Goal: Task Accomplishment & Management: Manage account settings

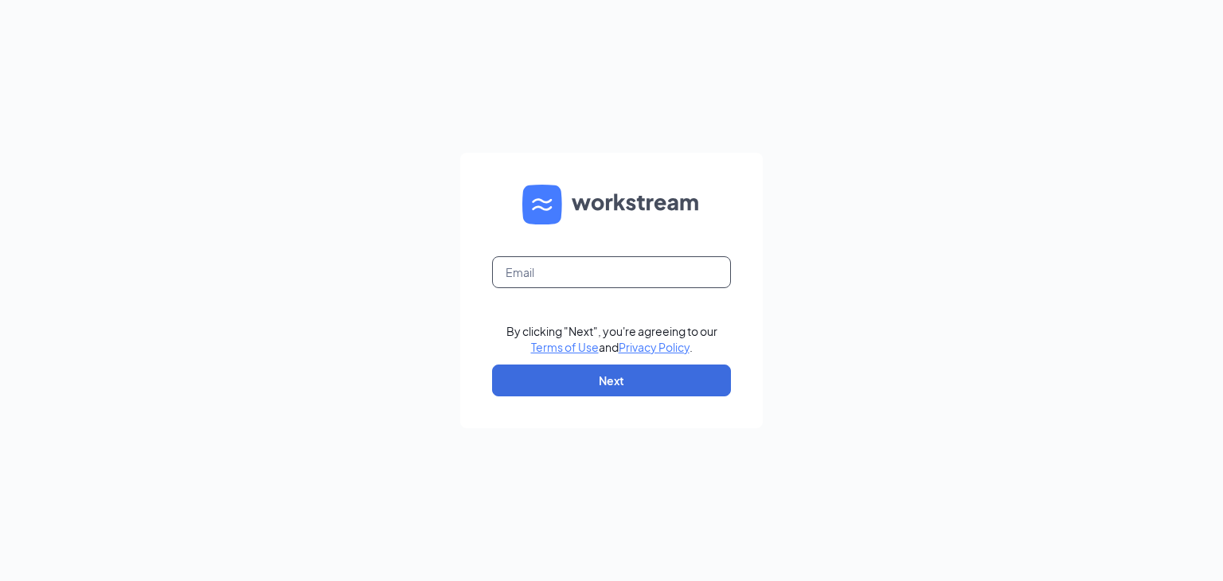
click at [586, 275] on input "text" at bounding box center [611, 272] width 239 height 32
type input "[EMAIL_ADDRESS][DOMAIN_NAME]"
click at [595, 369] on button "Next" at bounding box center [611, 381] width 239 height 32
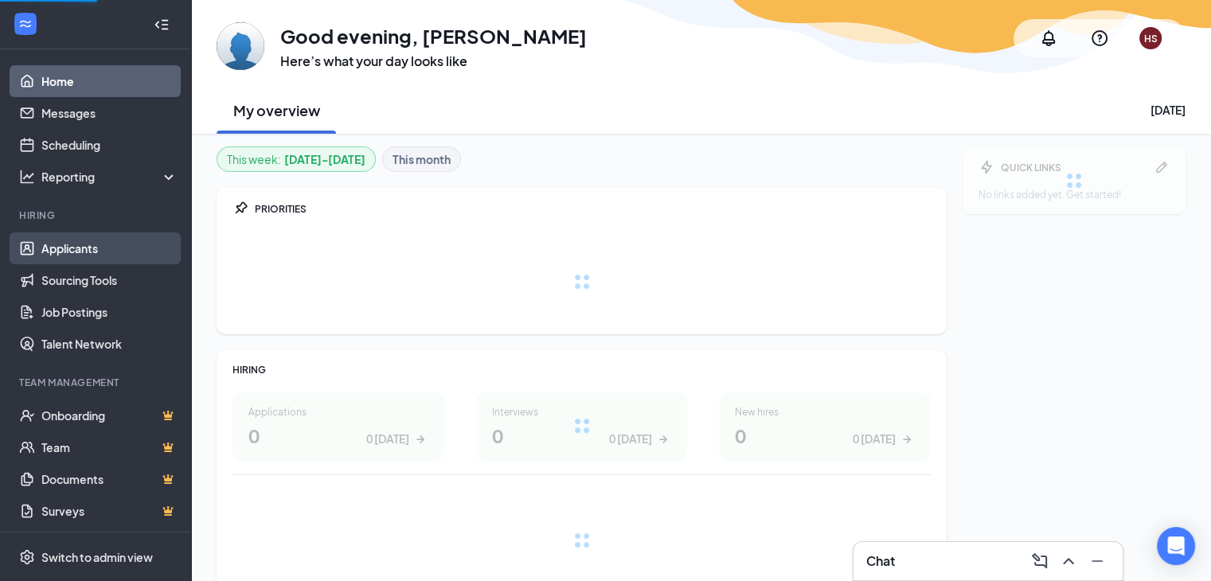
click at [60, 249] on link "Applicants" at bounding box center [109, 248] width 136 height 32
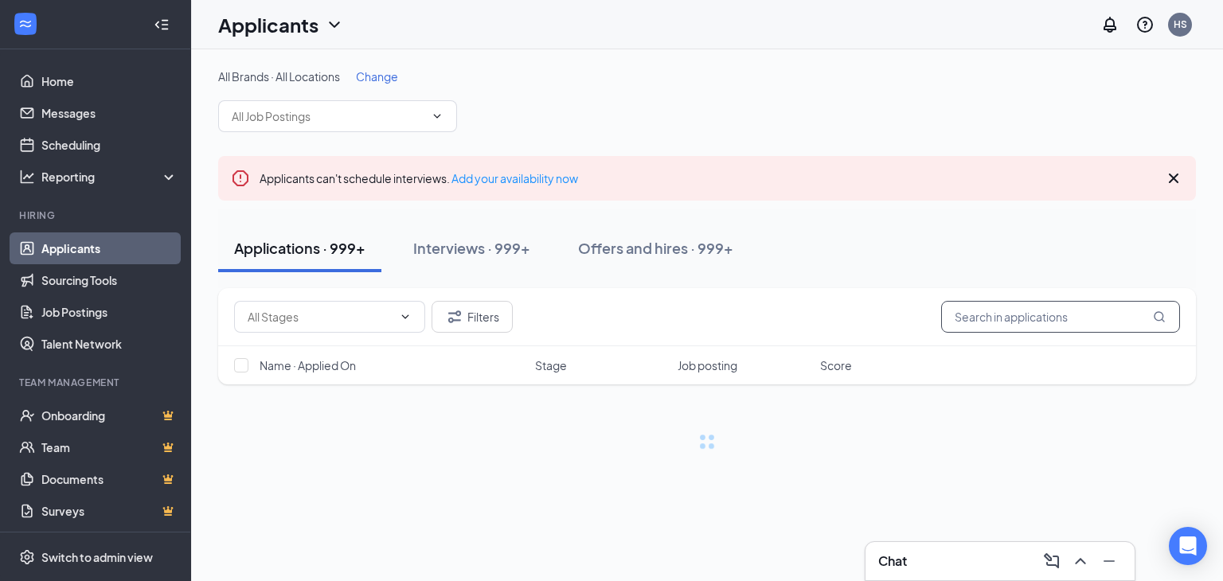
click at [975, 307] on input "text" at bounding box center [1060, 317] width 239 height 32
type input "jordyn samuels"
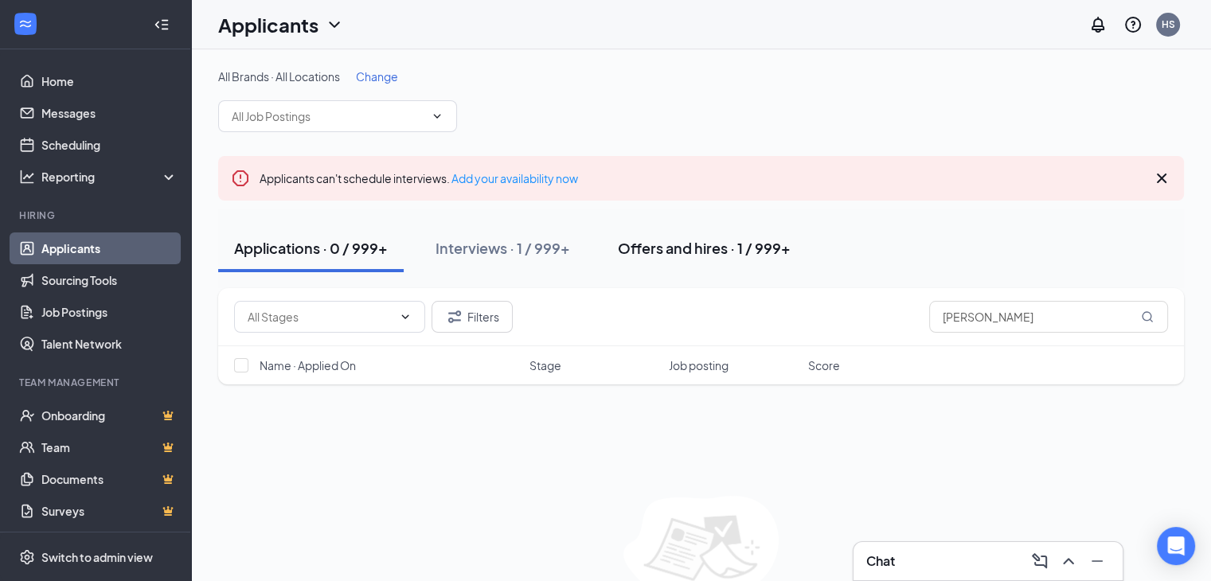
click at [656, 258] on button "Offers and hires · 1 / 999+" at bounding box center [704, 248] width 205 height 48
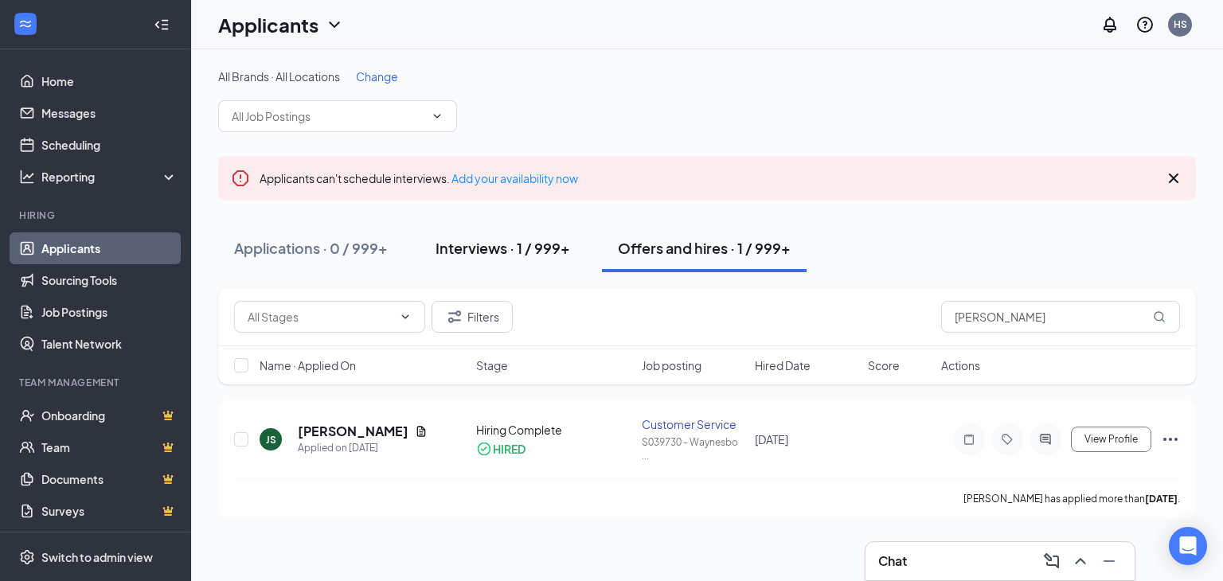
click at [486, 243] on div "Interviews · 1 / 999+" at bounding box center [502, 248] width 135 height 20
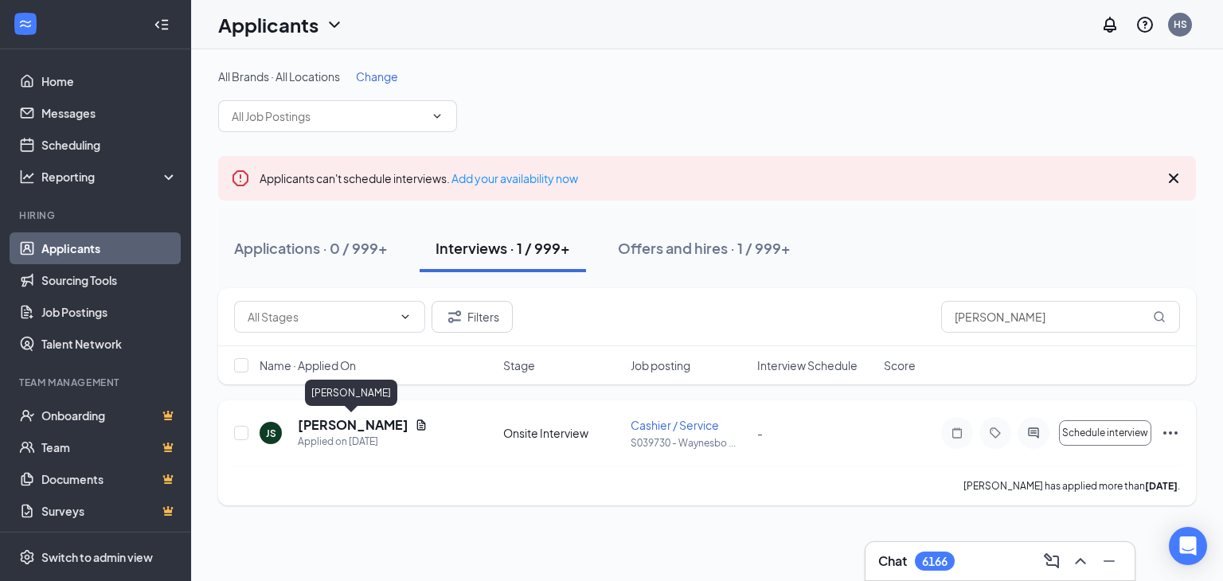
click at [350, 422] on h5 "Jordyn Samuels" at bounding box center [353, 425] width 111 height 18
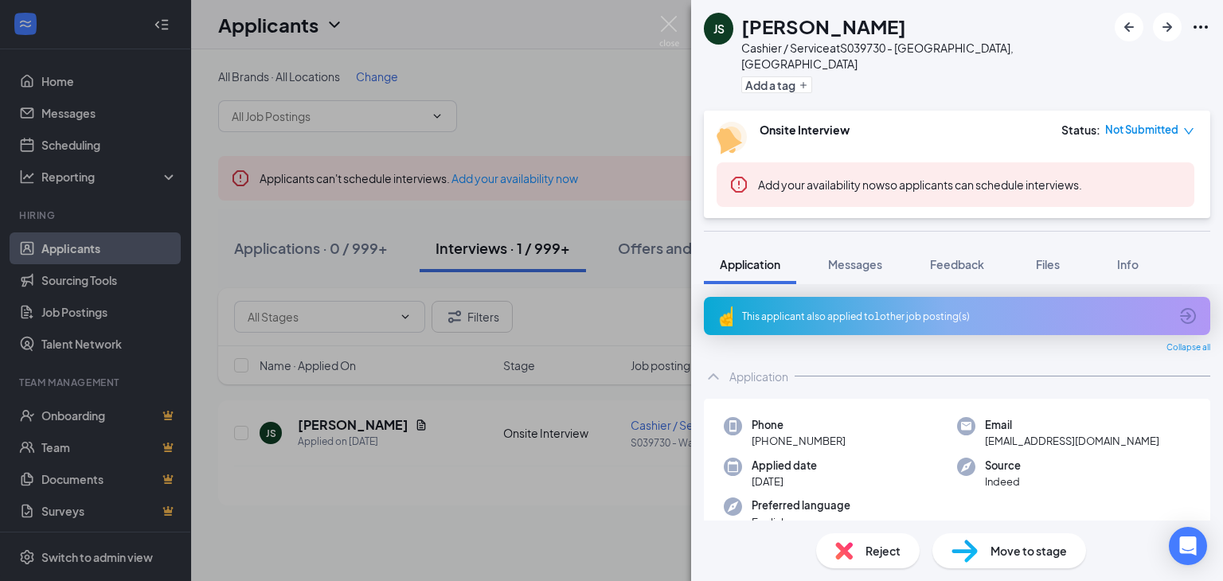
click at [495, 474] on div "JS Jordyn Samuels Cashier / Service at S039730 - Waynesboro, VA Add a tag Onsit…" at bounding box center [611, 290] width 1223 height 581
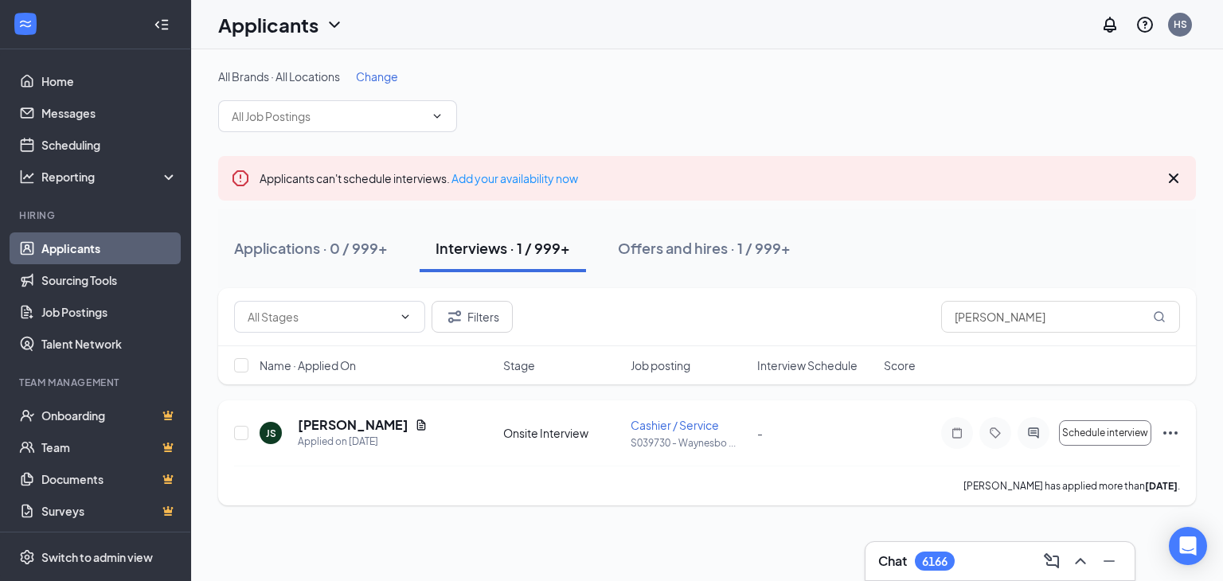
click at [1168, 431] on icon "Ellipses" at bounding box center [1170, 432] width 14 height 3
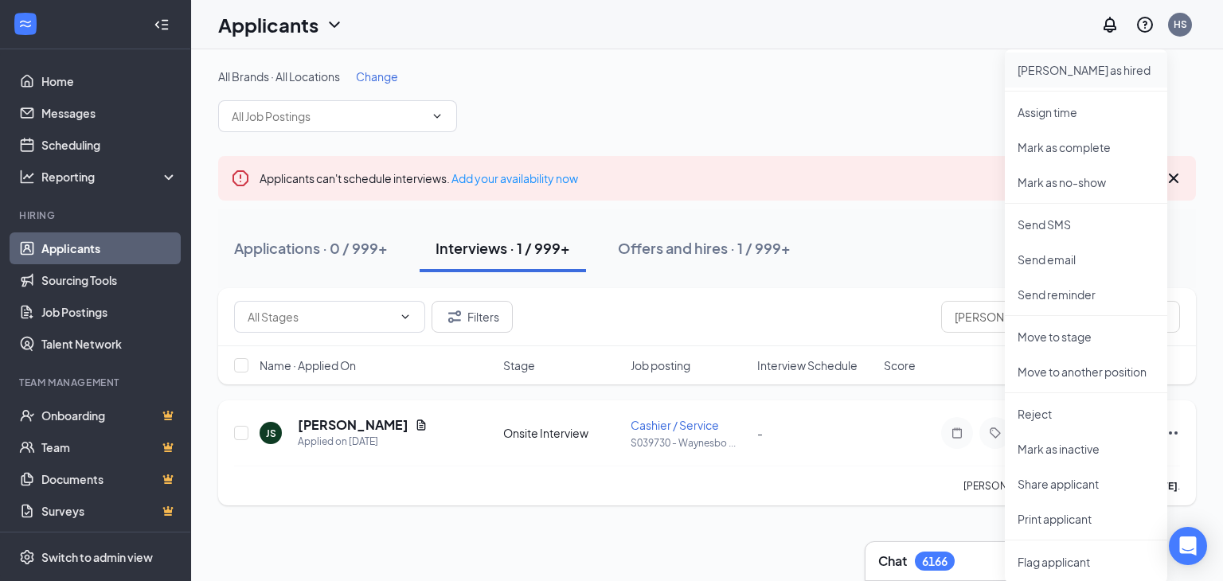
click at [1079, 62] on p "Mark as hired" at bounding box center [1085, 70] width 137 height 16
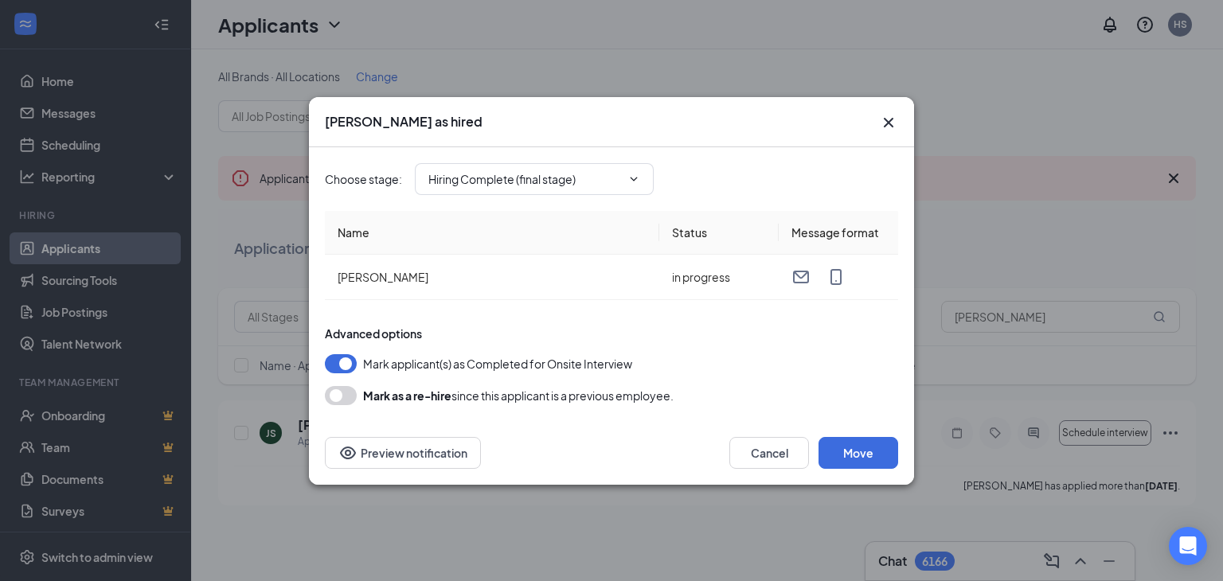
click at [888, 125] on icon "Cross" at bounding box center [888, 122] width 19 height 19
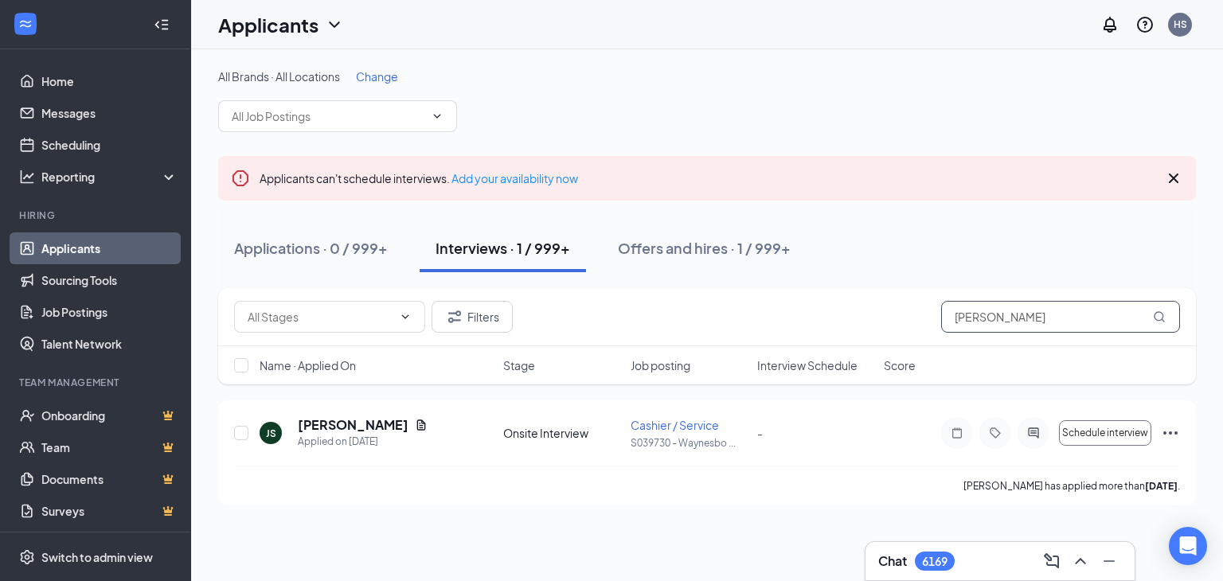
click at [1046, 319] on input "jordyn samuels" at bounding box center [1060, 317] width 239 height 32
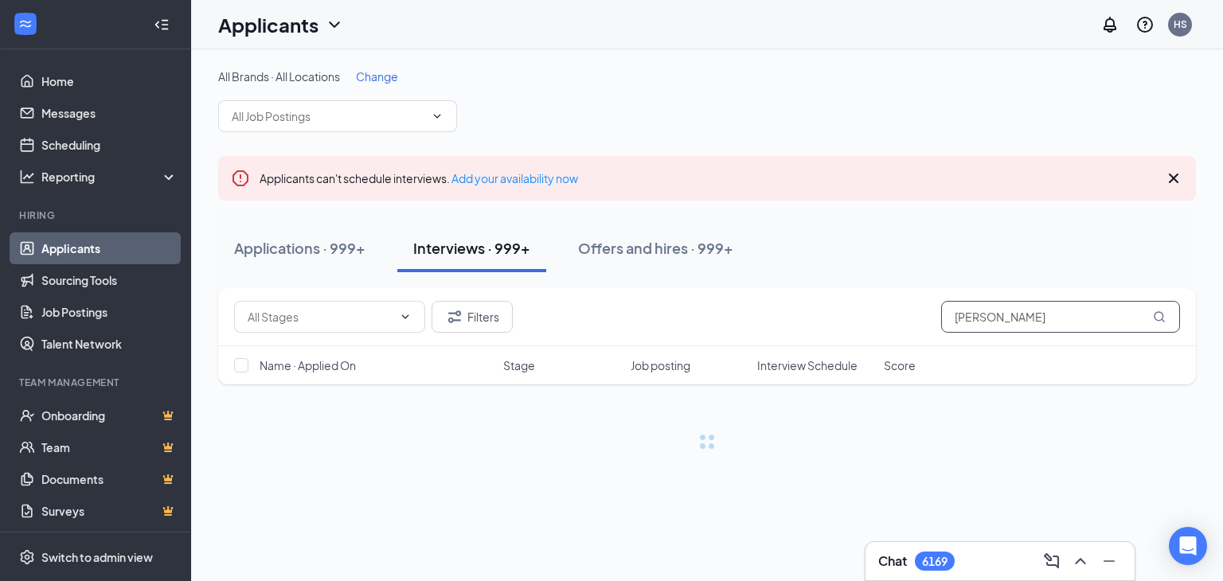
type input "troy brown"
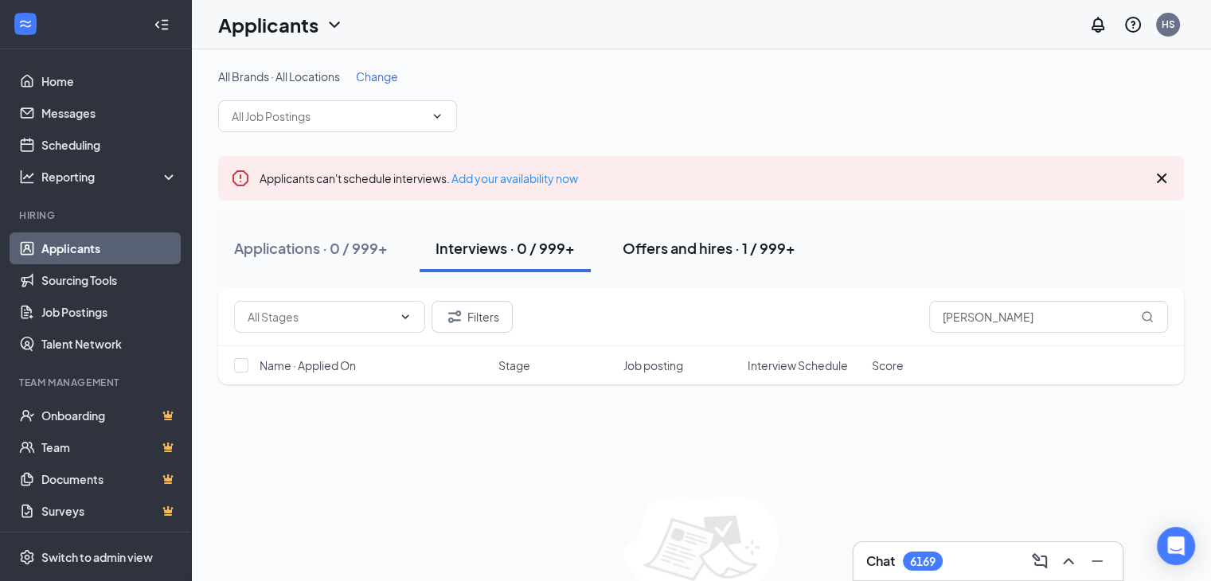
click at [709, 247] on div "Offers and hires · 1 / 999+" at bounding box center [708, 248] width 173 height 20
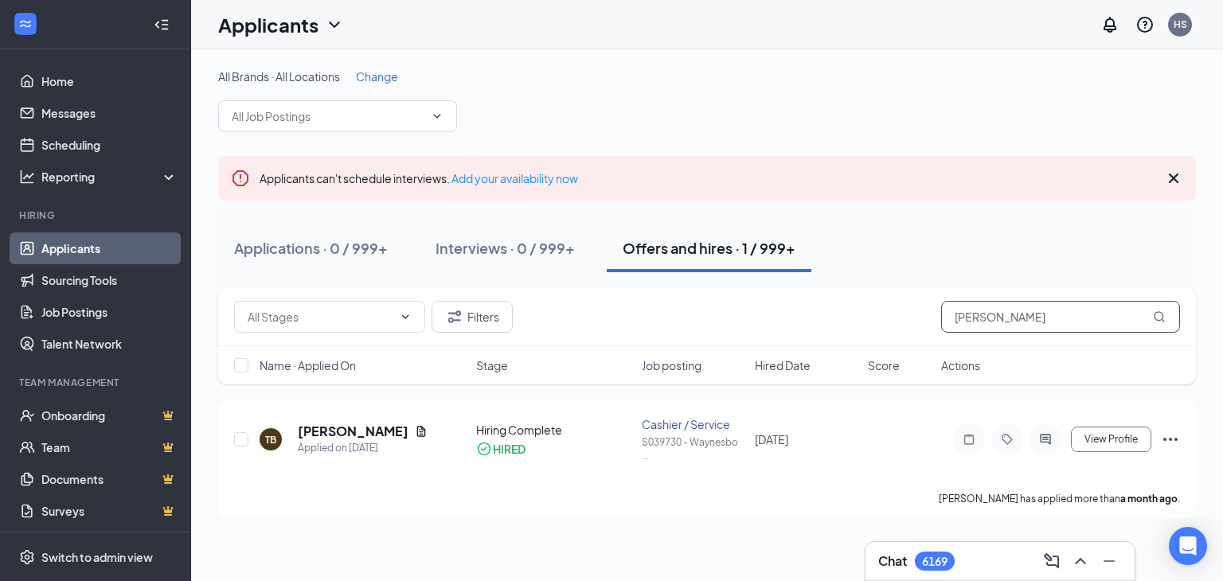
click at [1051, 309] on input "troy brown" at bounding box center [1060, 317] width 239 height 32
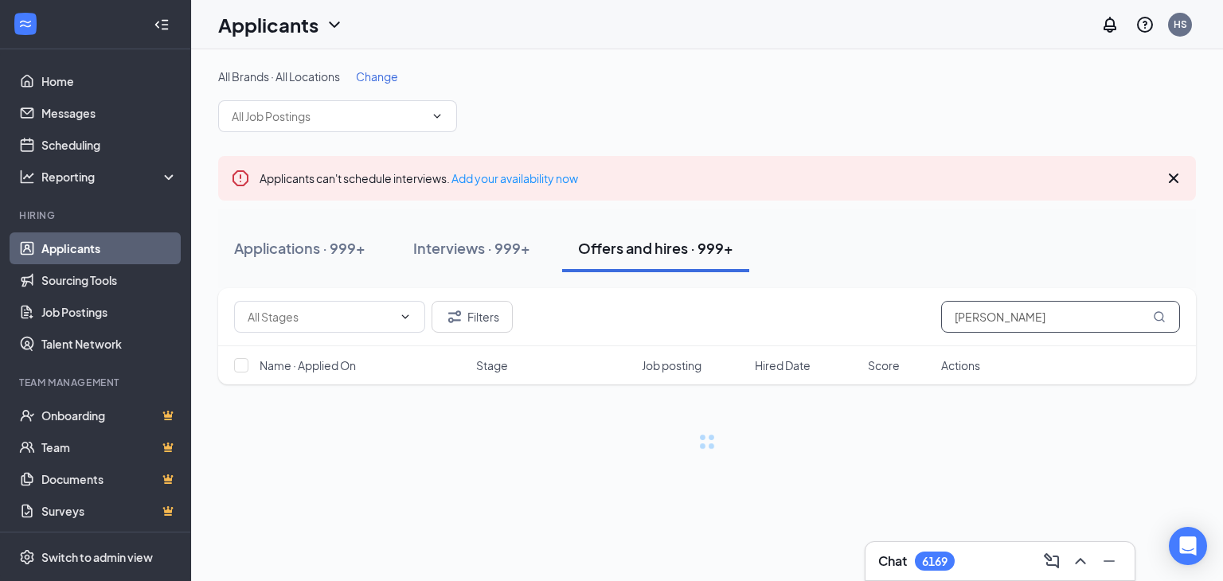
type input "jordyn samuels"
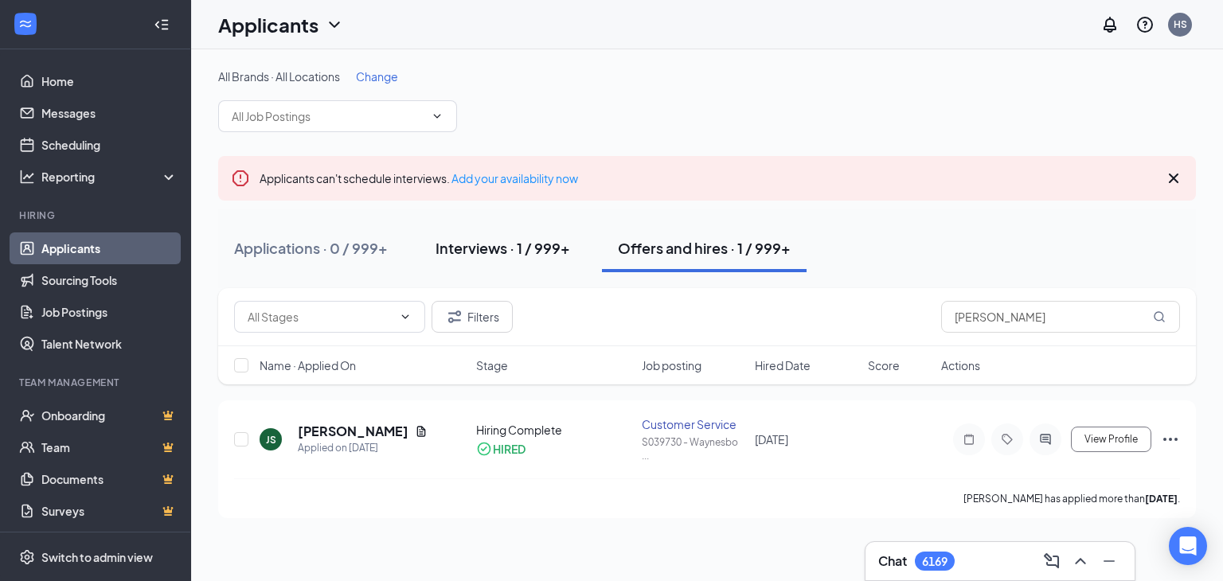
click at [471, 240] on div "Interviews · 1 / 999+" at bounding box center [502, 248] width 135 height 20
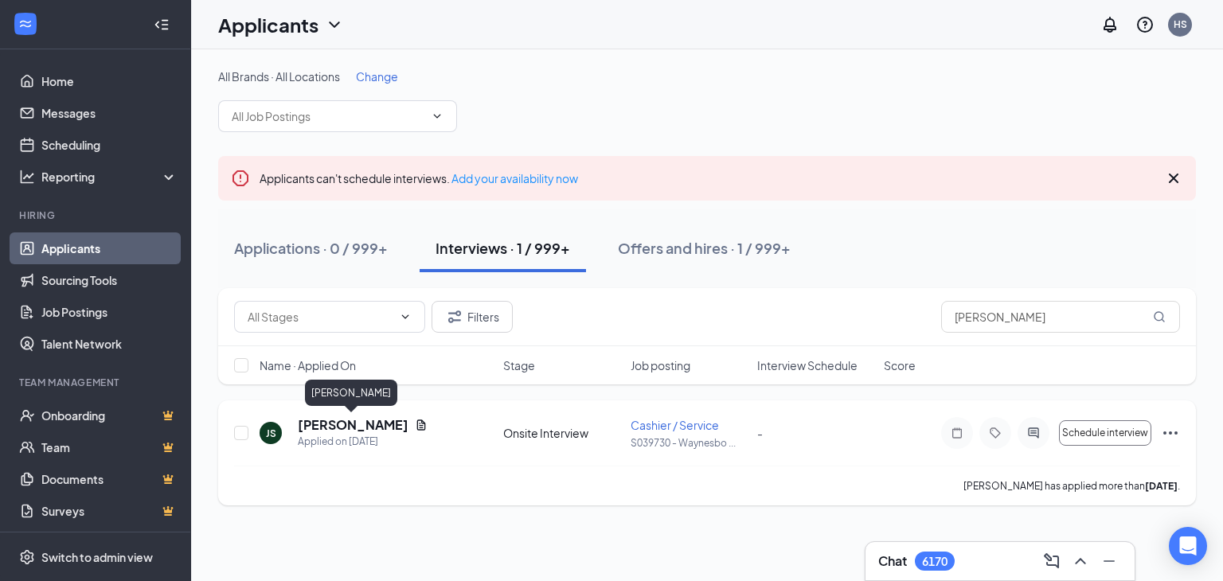
click at [334, 431] on h5 "Jordyn Samuels" at bounding box center [353, 425] width 111 height 18
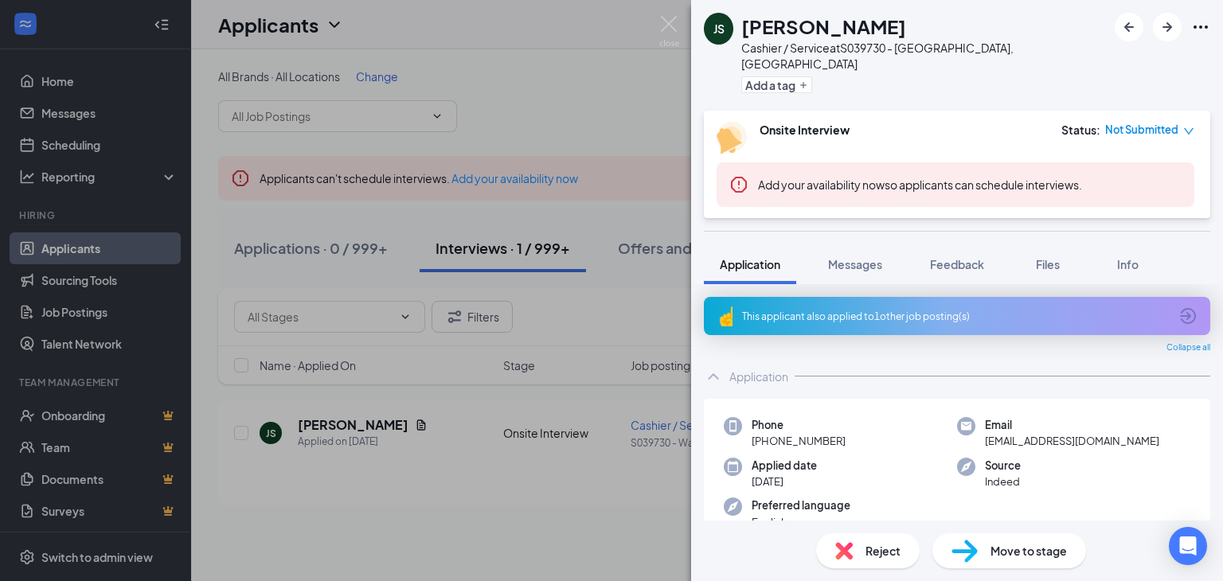
click at [597, 471] on div "JS Jordyn Samuels Cashier / Service at S039730 - Waynesboro, VA Add a tag Onsit…" at bounding box center [611, 290] width 1223 height 581
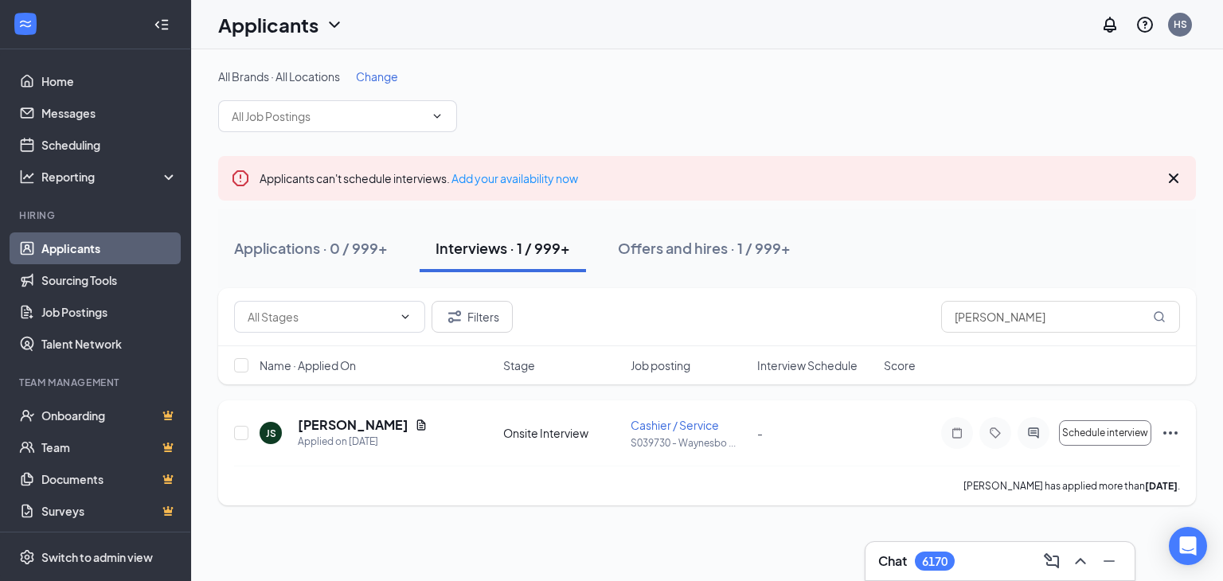
click at [1168, 431] on icon "Ellipses" at bounding box center [1170, 432] width 19 height 19
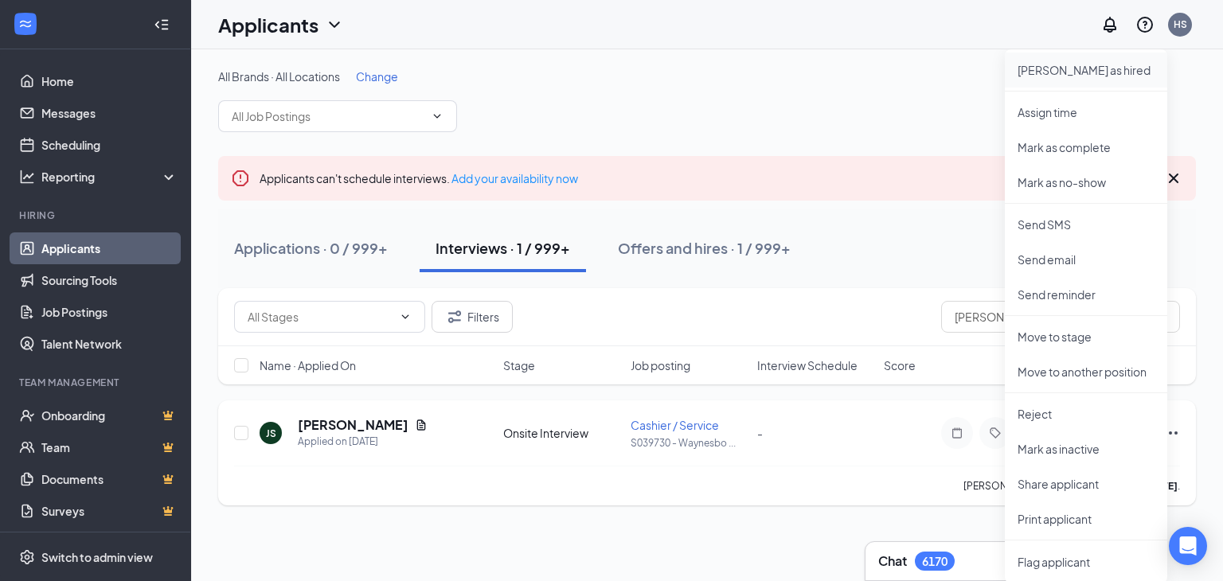
click at [1032, 65] on p "Mark as hired" at bounding box center [1085, 70] width 137 height 16
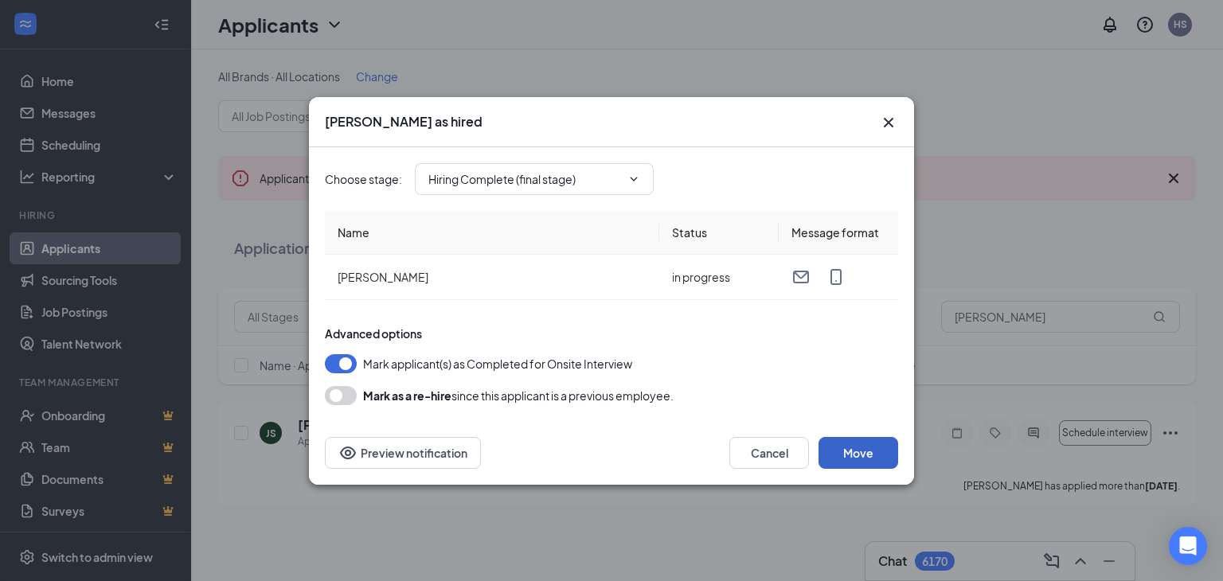
click at [854, 462] on button "Move" at bounding box center [858, 453] width 80 height 32
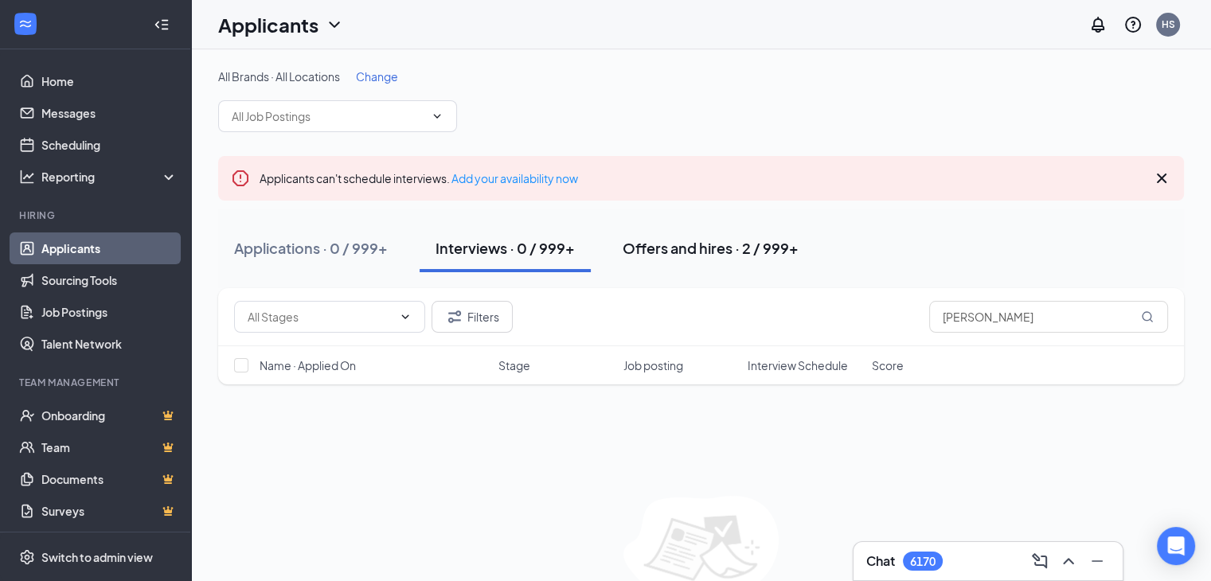
click at [716, 253] on div "Offers and hires · 2 / 999+" at bounding box center [710, 248] width 176 height 20
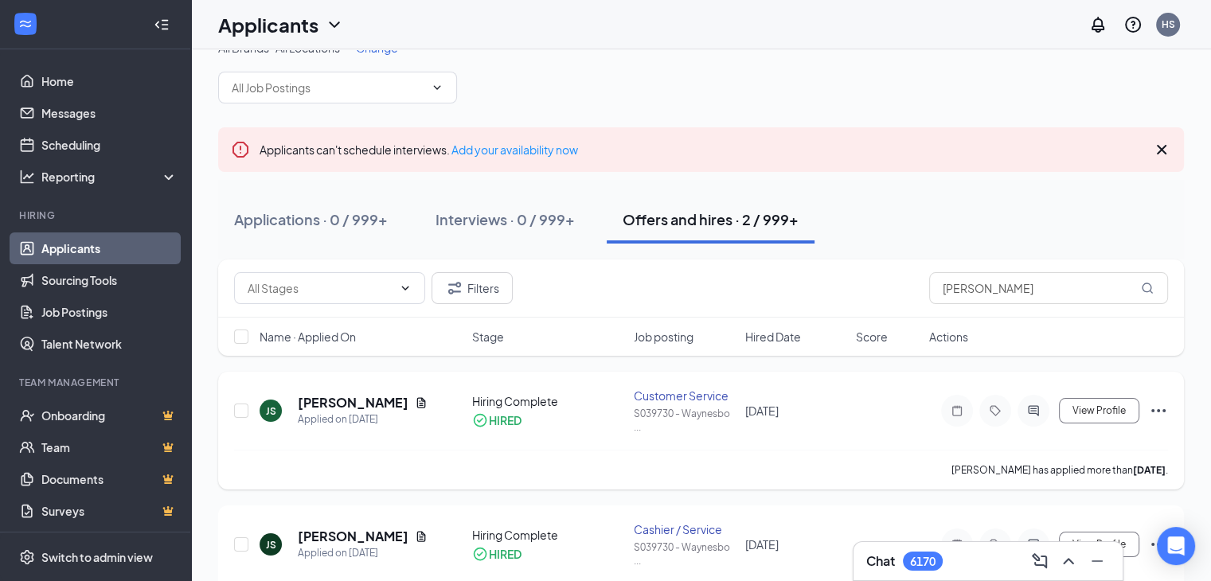
scroll to position [23, 0]
